Goal: Information Seeking & Learning: Learn about a topic

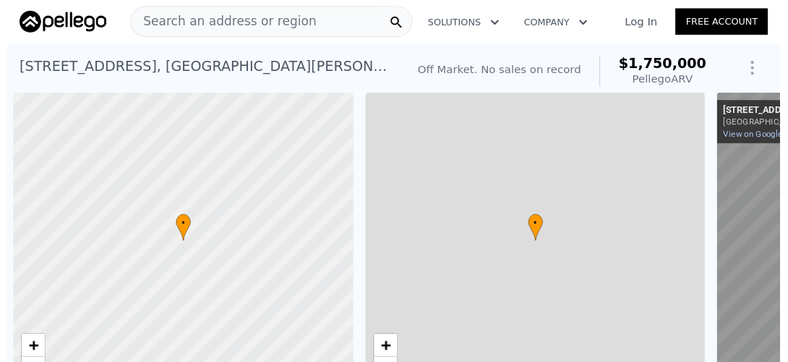
scroll to position [0, 6]
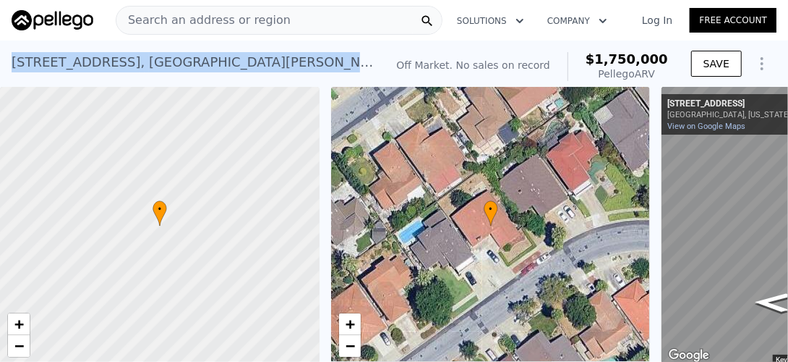
drag, startPoint x: 250, startPoint y: 65, endPoint x: 9, endPoint y: 74, distance: 241.8
click at [9, 74] on div "[STREET_ADDRESS] No sales on record (~ARV $1.750m ) Off Market. No sales on rec…" at bounding box center [394, 64] width 788 height 46
copy div "[STREET_ADDRESS]"
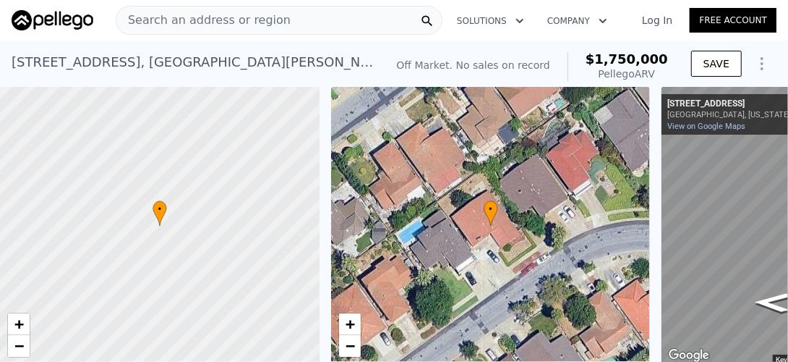
click at [218, 19] on span "Search an address or region" at bounding box center [203, 20] width 174 height 17
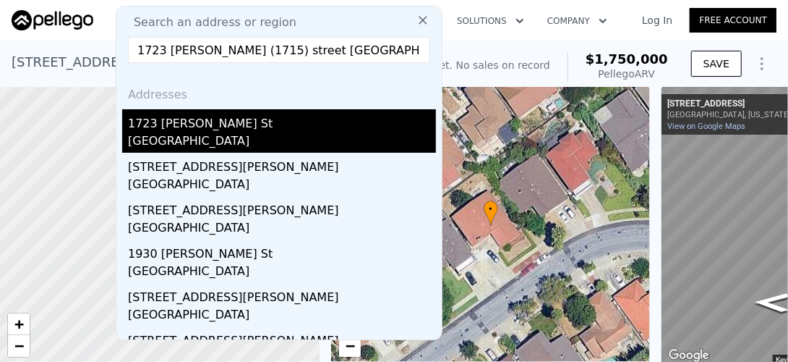
type input "1723 [PERSON_NAME] (1715) street [GEOGRAPHIC_DATA] ca. $750,000."
click at [200, 140] on div "[GEOGRAPHIC_DATA]" at bounding box center [282, 142] width 308 height 20
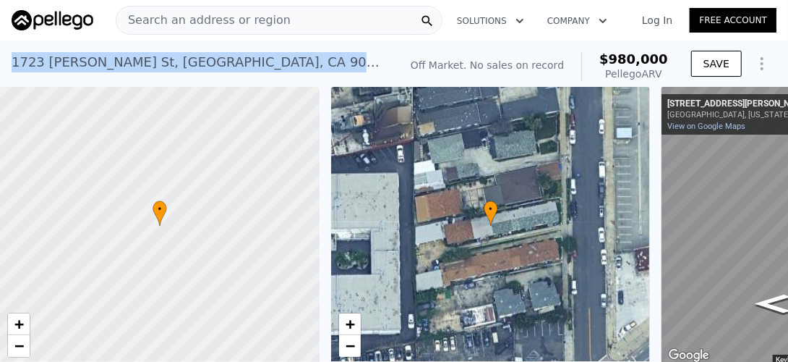
drag, startPoint x: 232, startPoint y: 60, endPoint x: 12, endPoint y: 59, distance: 220.6
click at [12, 59] on div "[STREET_ADDRESS][PERSON_NAME] No sales on record (~ARV $980k )" at bounding box center [203, 66] width 382 height 41
copy div "[STREET_ADDRESS][PERSON_NAME]"
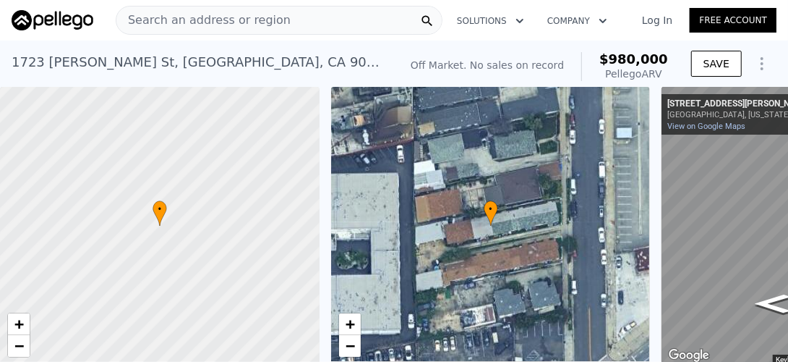
click at [243, 17] on span "Search an address or region" at bounding box center [203, 20] width 174 height 17
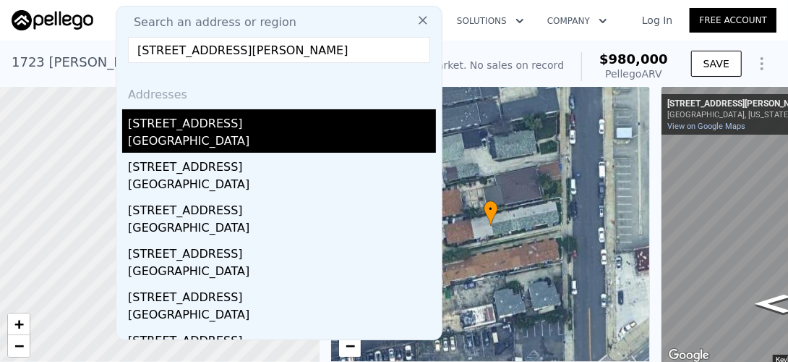
type input "[STREET_ADDRESS][PERSON_NAME]"
click at [193, 140] on div "[GEOGRAPHIC_DATA]" at bounding box center [282, 142] width 308 height 20
type input "2"
type input "4"
type input "2"
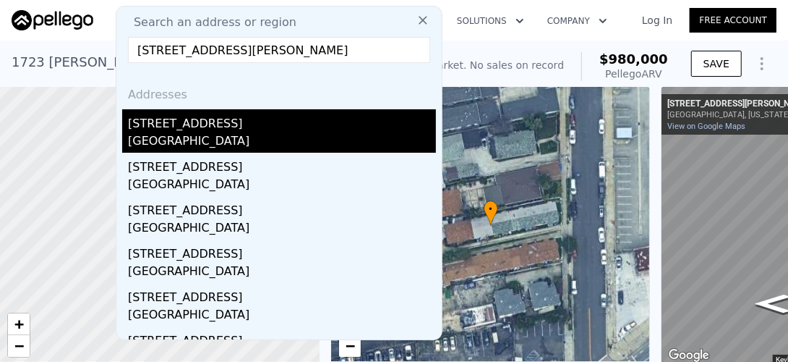
type input "3"
type input "1234"
type input "2082"
type input "6000"
type input "7249"
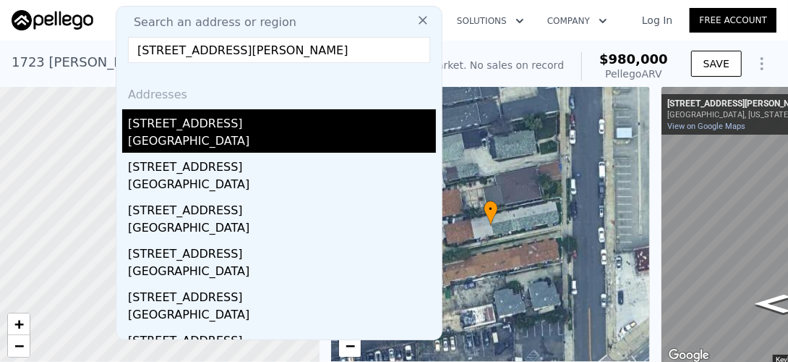
type input "$ 1,750,000"
type input "8"
type input "$ 30,000"
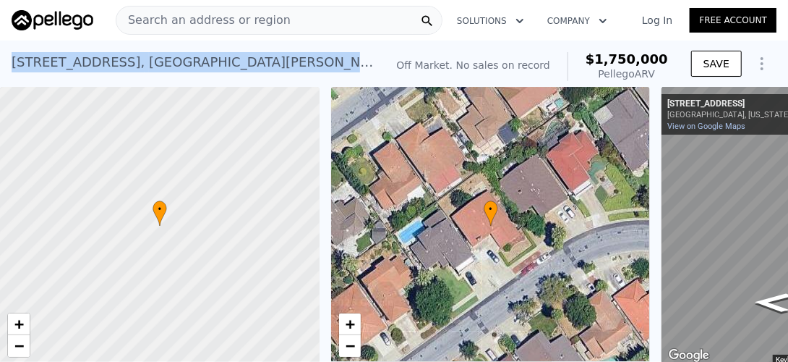
drag, startPoint x: 257, startPoint y: 68, endPoint x: 4, endPoint y: 54, distance: 252.8
click at [4, 54] on div "[STREET_ADDRESS] No sales on record (~ARV $1.750m ) Off Market. No sales on rec…" at bounding box center [394, 64] width 788 height 46
copy div "[STREET_ADDRESS]"
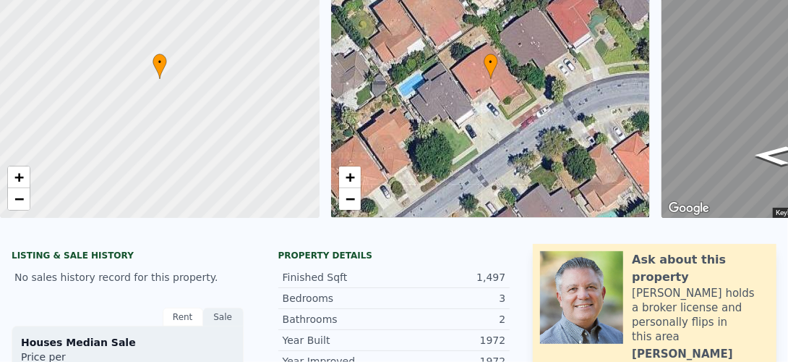
scroll to position [5, 0]
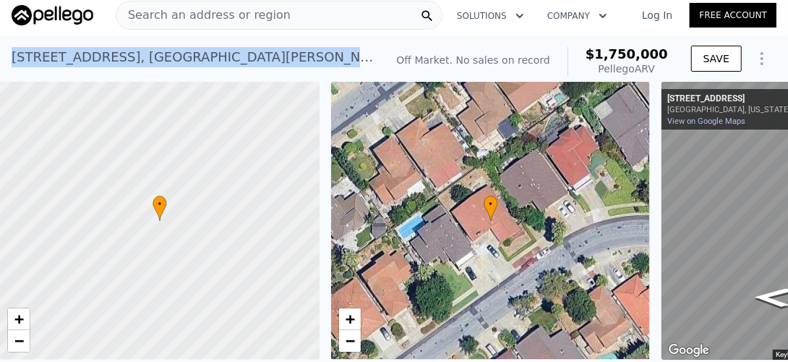
drag, startPoint x: 247, startPoint y: 56, endPoint x: 8, endPoint y: 51, distance: 238.7
click at [8, 51] on div "[STREET_ADDRESS] No sales on record (~ARV $1.750m ) Off Market. No sales on rec…" at bounding box center [394, 58] width 788 height 46
copy div "[STREET_ADDRESS]"
